Goal: Navigation & Orientation: Find specific page/section

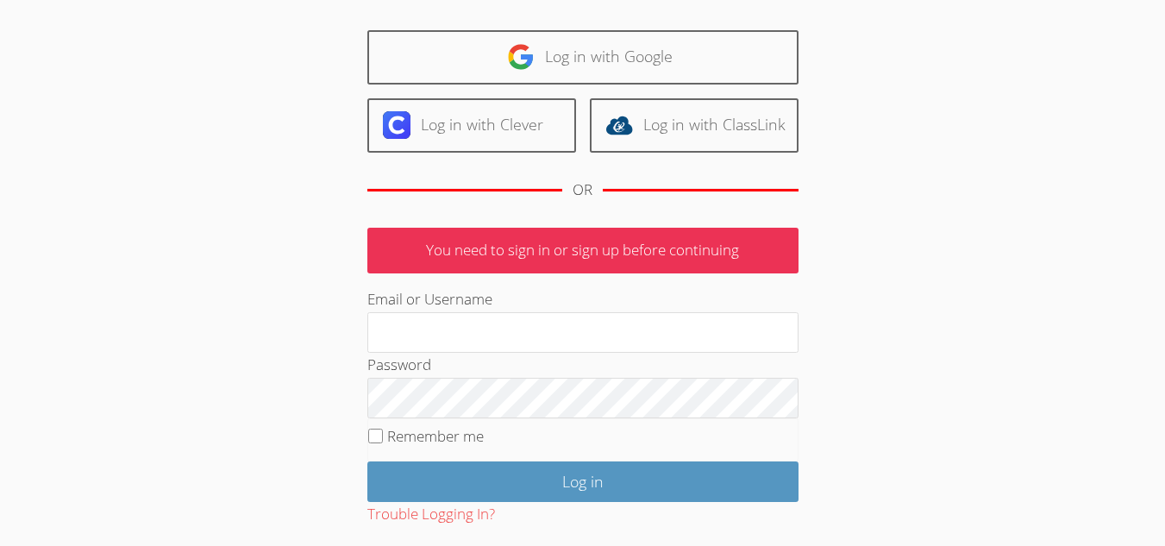
scroll to position [200, 0]
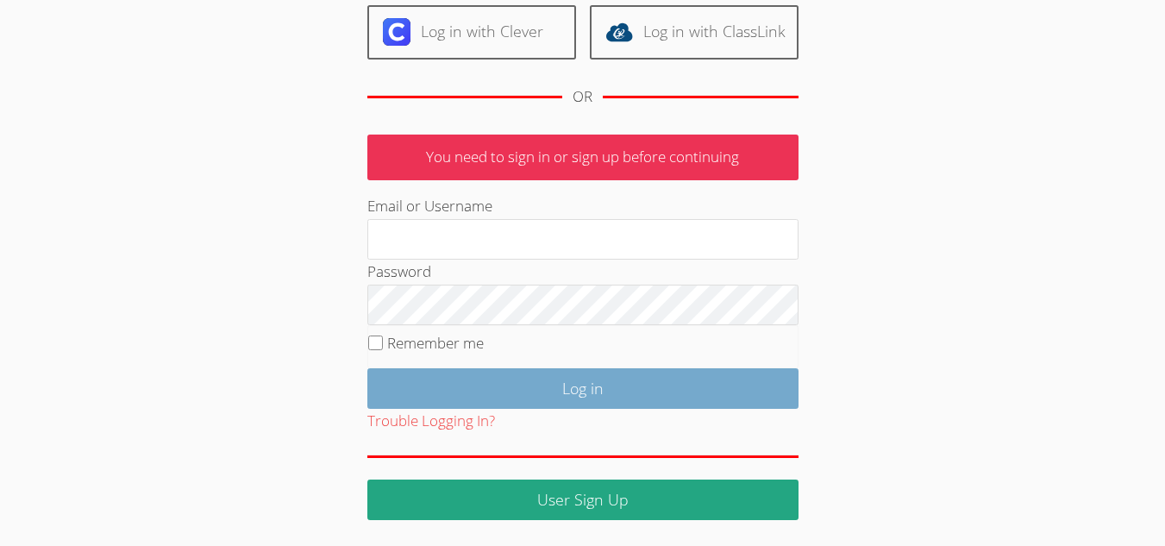
type input "mariesteinberg@live.com"
click at [462, 381] on input "Log in" at bounding box center [582, 388] width 431 height 41
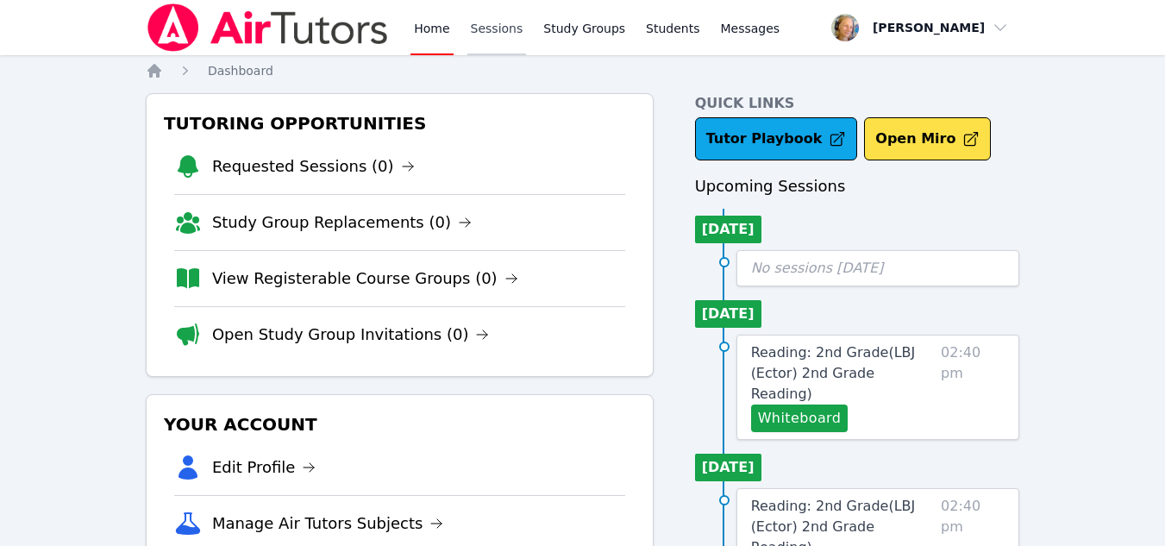
click at [474, 33] on link "Sessions" at bounding box center [496, 27] width 59 height 55
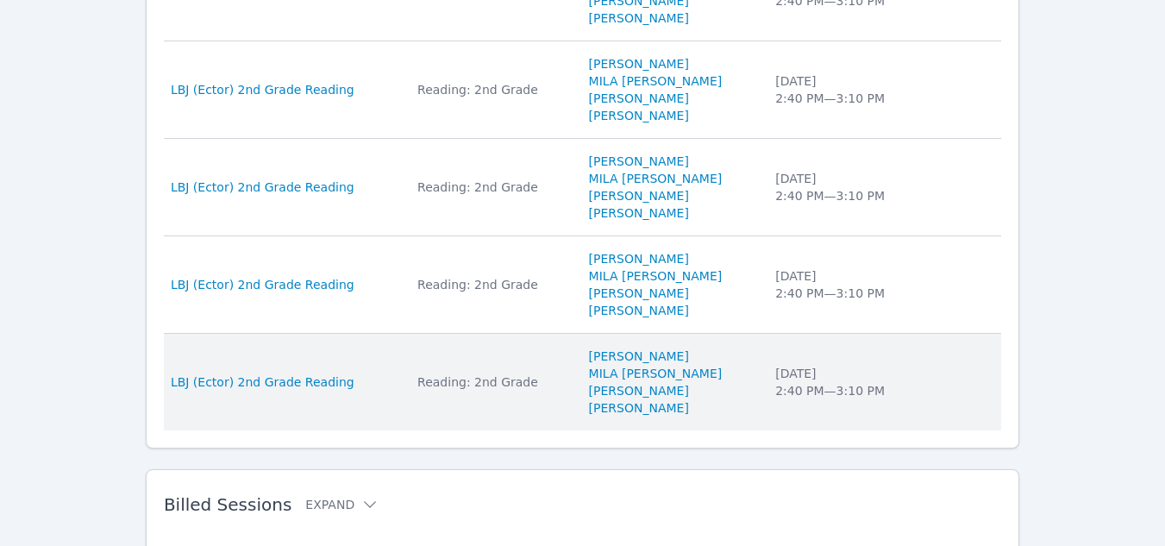
scroll to position [1234, 0]
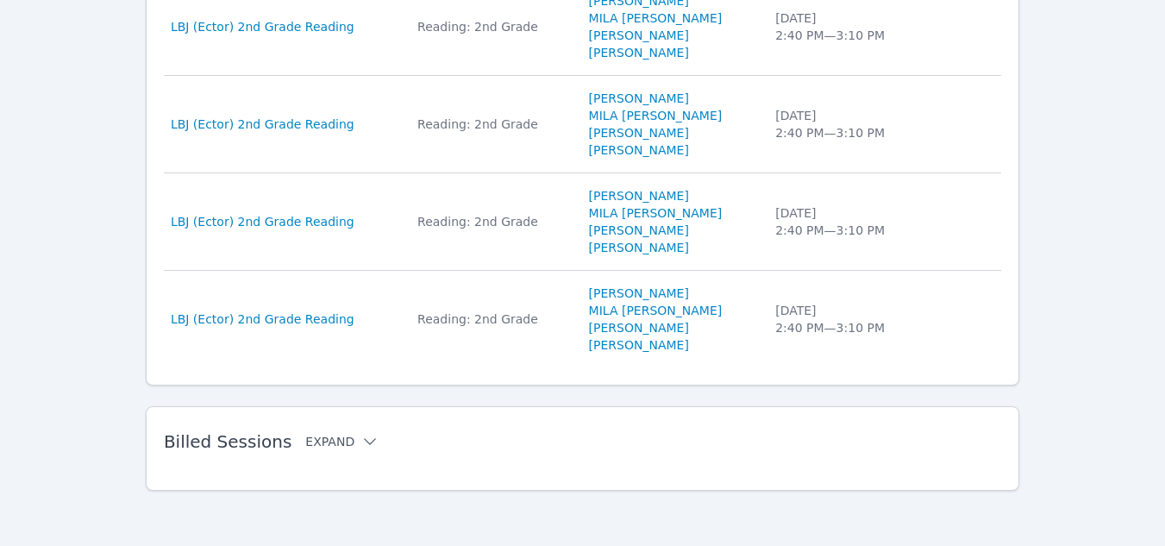
click at [305, 441] on button "Expand" at bounding box center [341, 441] width 73 height 17
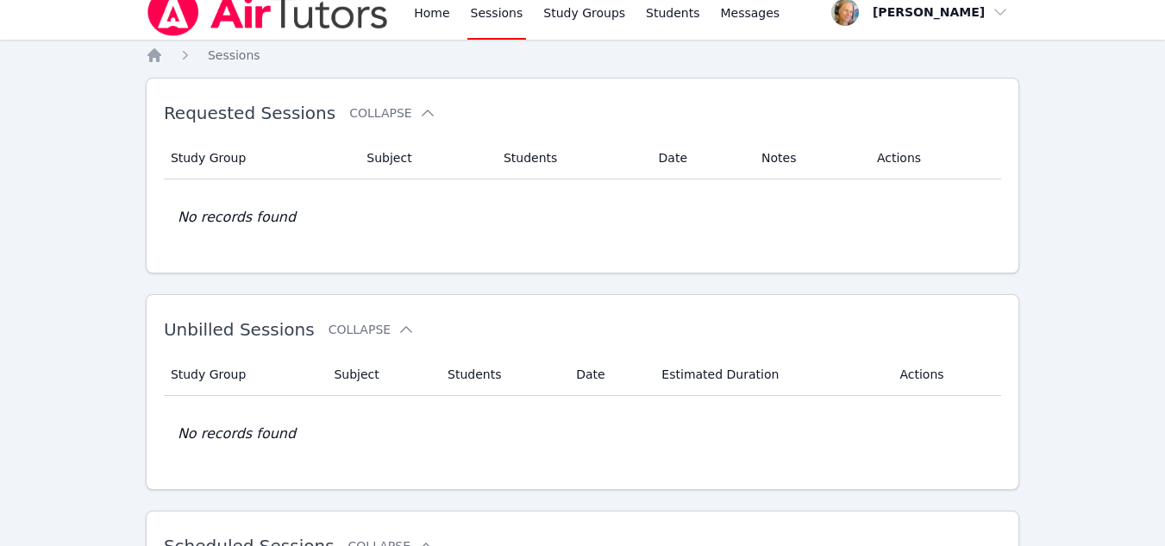
scroll to position [0, 0]
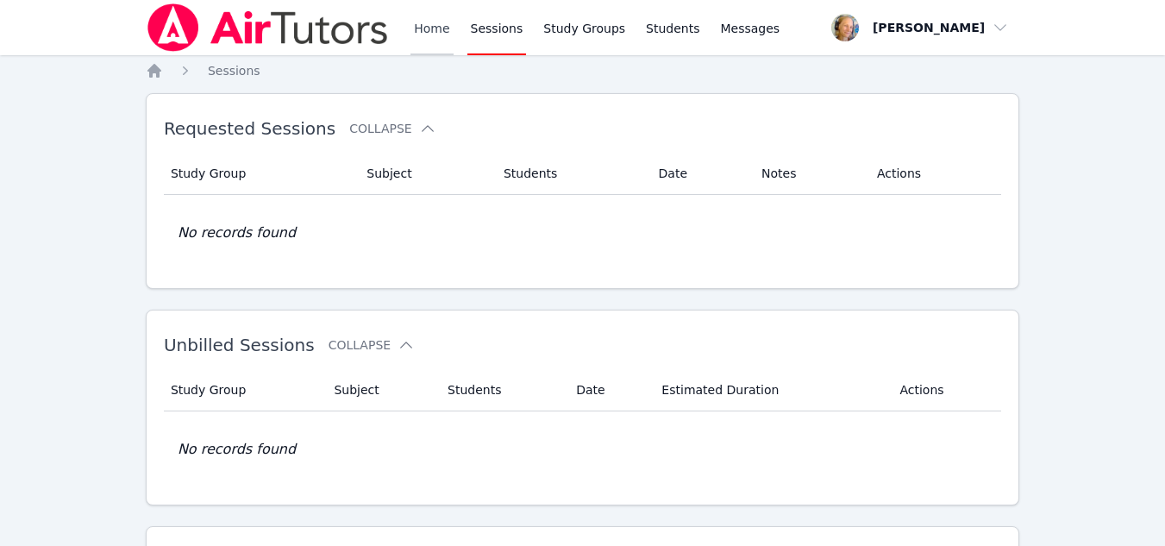
click at [416, 28] on link "Home" at bounding box center [431, 27] width 42 height 55
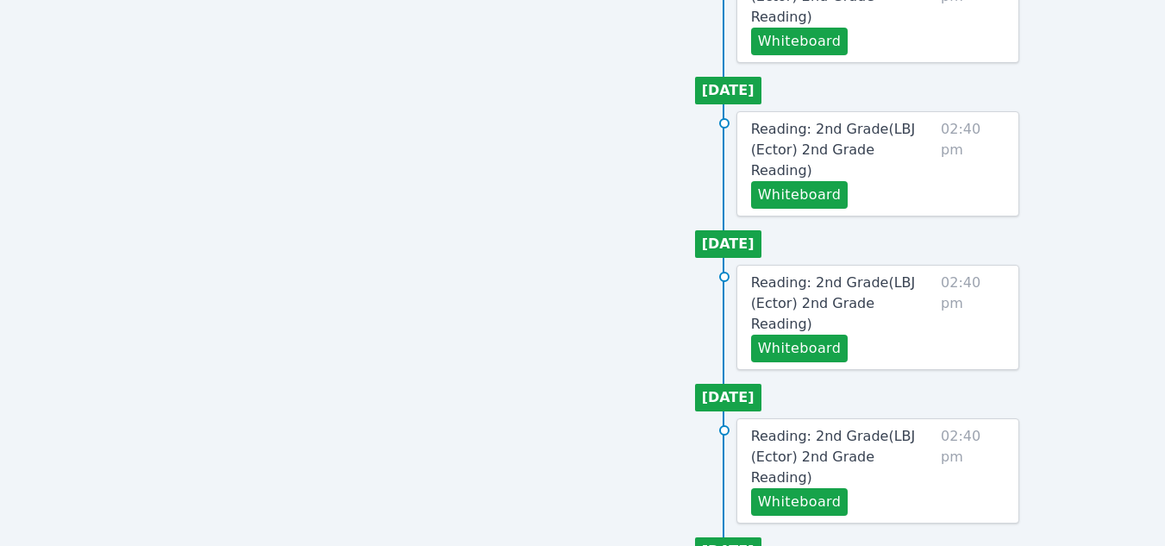
scroll to position [690, 0]
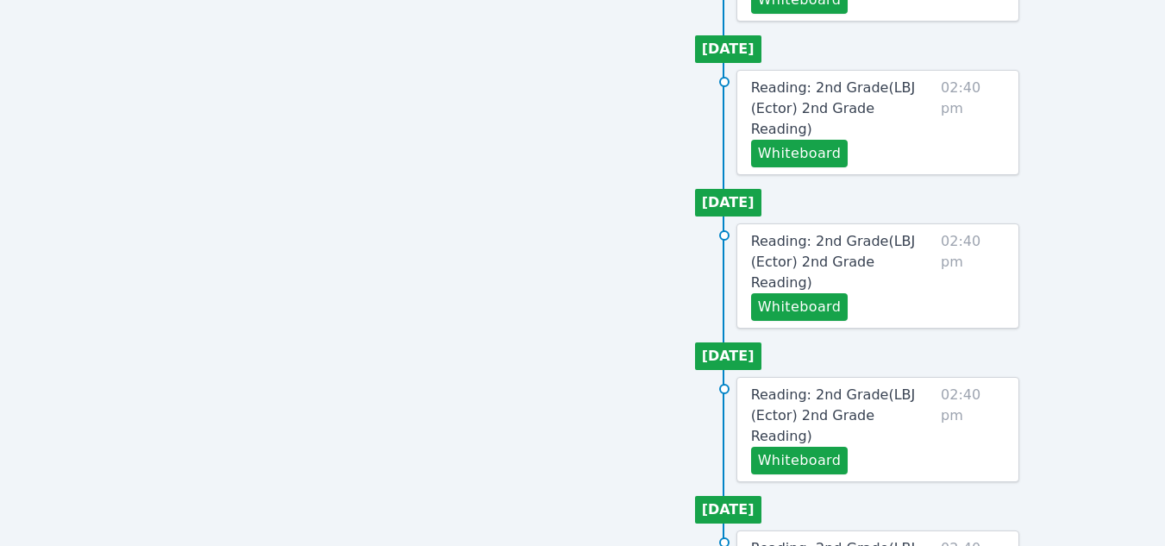
scroll to position [317, 0]
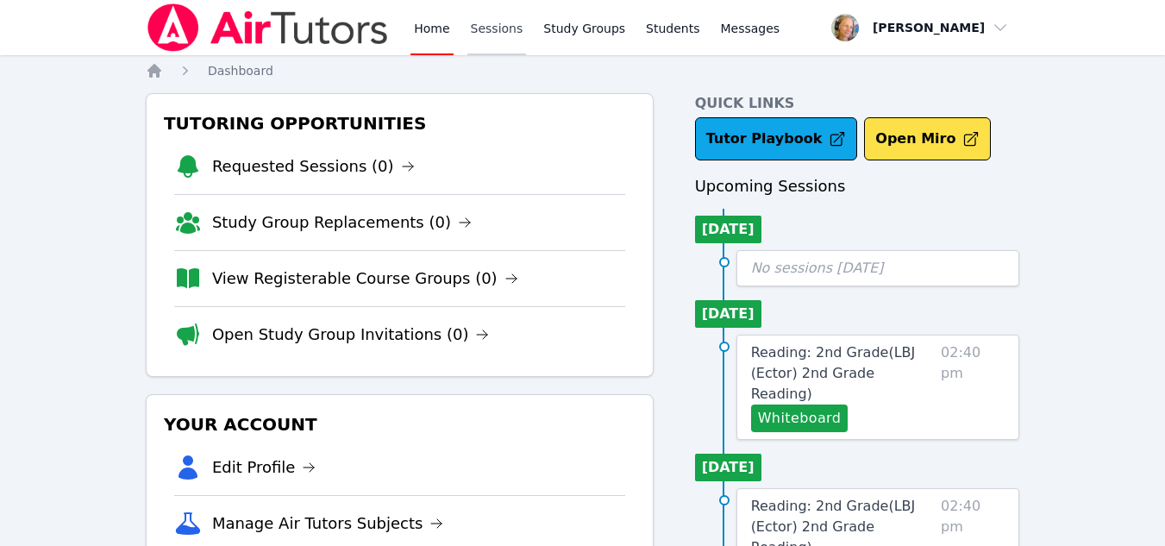
click at [494, 35] on link "Sessions" at bounding box center [496, 27] width 59 height 55
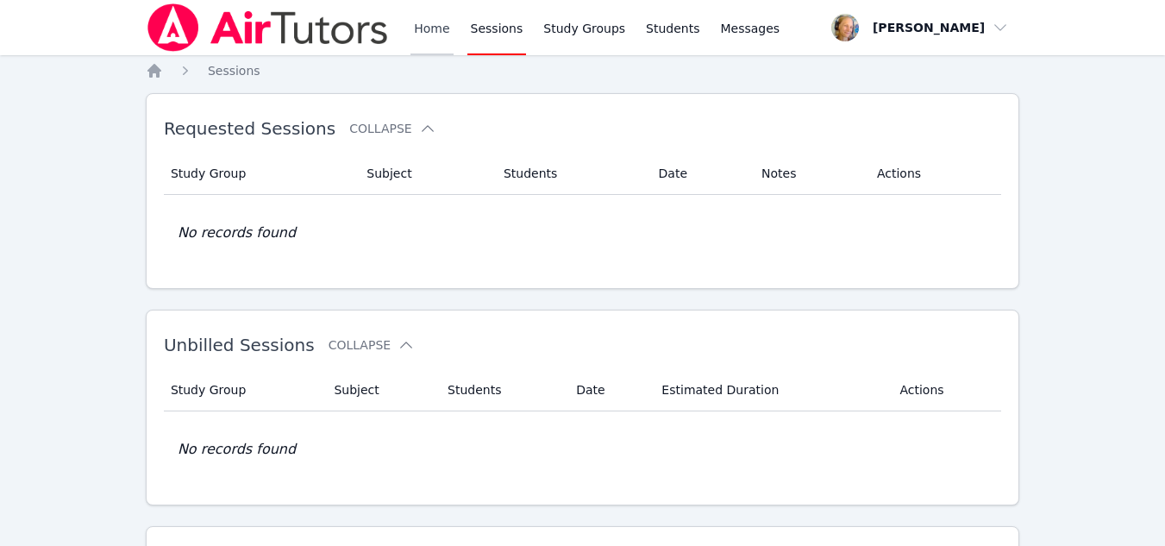
click at [436, 30] on link "Home" at bounding box center [431, 27] width 42 height 55
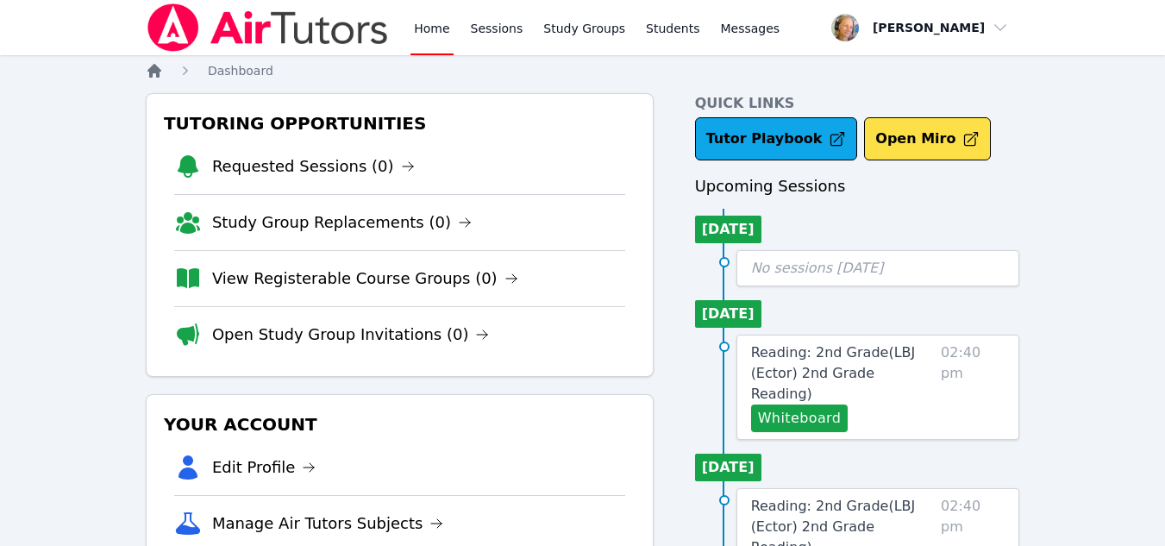
click at [158, 74] on icon "Breadcrumb" at bounding box center [154, 71] width 14 height 14
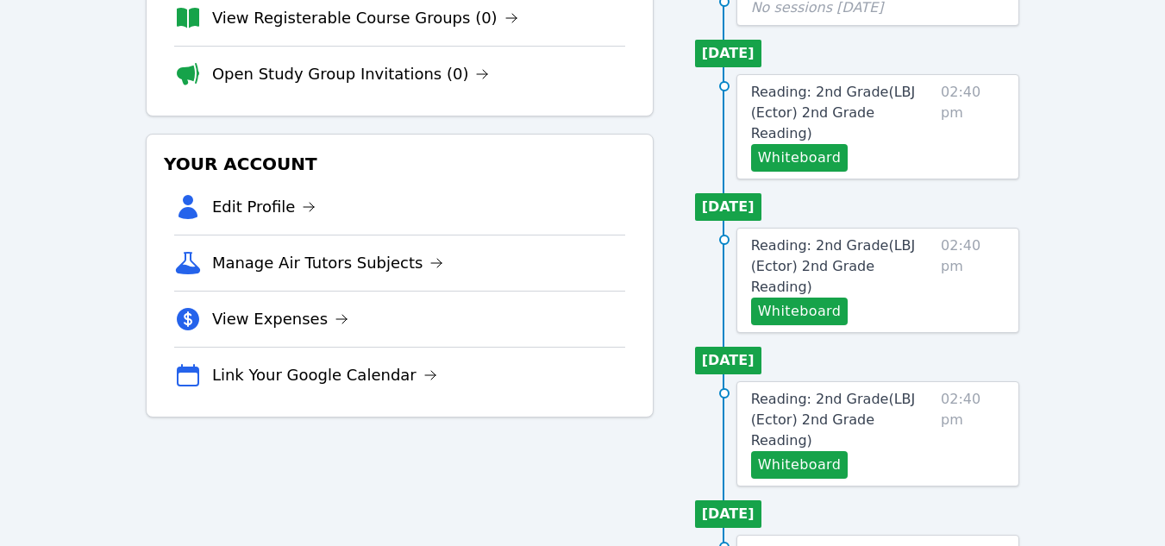
scroll to position [345, 0]
